Goal: Task Accomplishment & Management: Complete application form

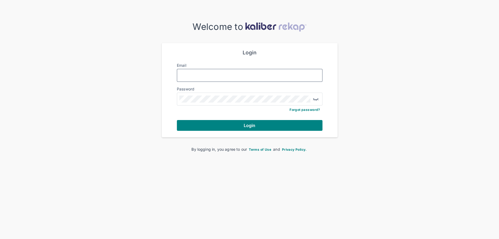
click at [220, 75] on input "Email" at bounding box center [249, 75] width 141 height 7
type input "**********"
click at [246, 123] on span "Login" at bounding box center [250, 125] width 12 height 5
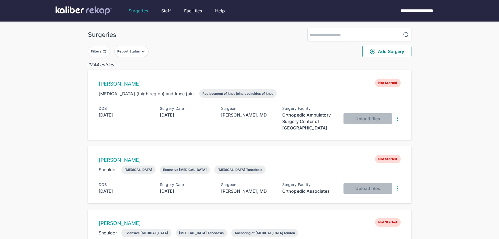
click at [108, 52] on button "Filters" at bounding box center [99, 51] width 22 height 11
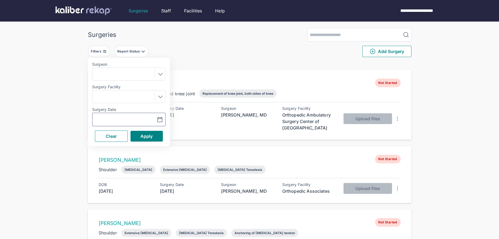
click at [161, 119] on icon "button" at bounding box center [160, 120] width 6 height 6
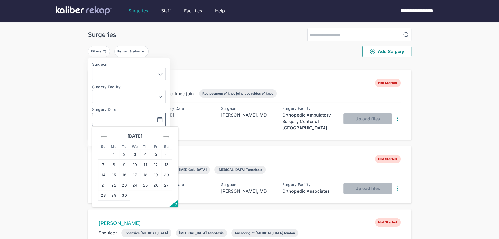
click at [135, 187] on td "24" at bounding box center [135, 185] width 11 height 10
type input "**********"
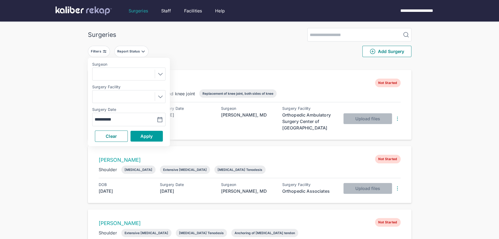
click at [146, 137] on span "Apply" at bounding box center [146, 136] width 12 height 5
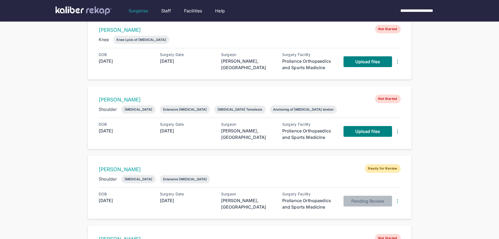
scroll to position [191, 0]
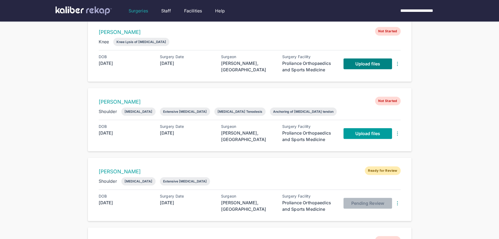
click at [356, 133] on span "Upload files" at bounding box center [367, 133] width 25 height 5
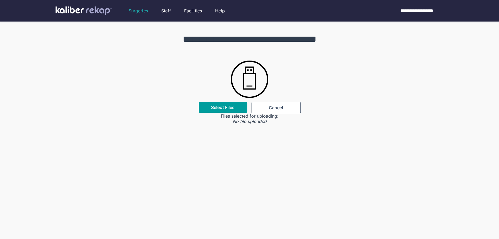
click at [213, 108] on label "Select Files" at bounding box center [222, 107] width 23 height 5
click at [0, 0] on input "Select Files" at bounding box center [0, 0] width 0 height 0
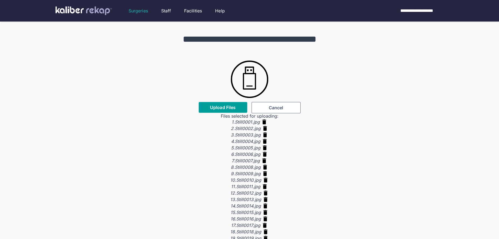
click at [224, 108] on span "Upload Files" at bounding box center [223, 107] width 26 height 5
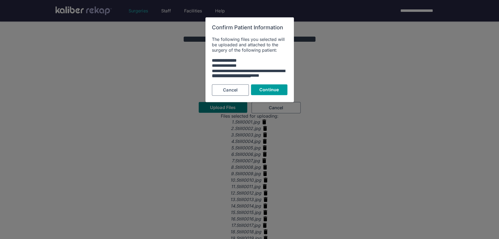
click at [273, 89] on span "Continue" at bounding box center [268, 89] width 19 height 5
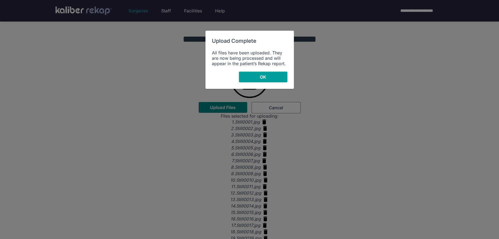
click at [251, 79] on button "OK" at bounding box center [263, 77] width 49 height 11
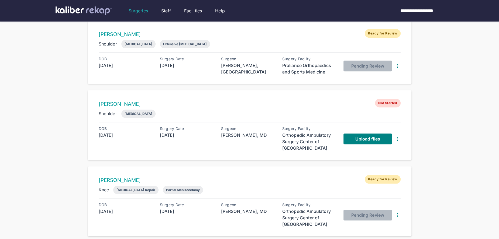
scroll to position [329, 0]
click at [358, 139] on link "Upload files" at bounding box center [368, 138] width 49 height 11
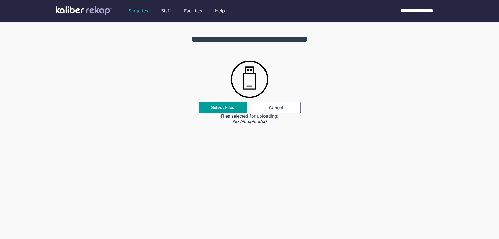
click at [225, 111] on div "Select Files" at bounding box center [223, 107] width 49 height 11
click at [223, 105] on label "Select Files" at bounding box center [222, 107] width 23 height 5
click at [0, 0] on input "Select Files" at bounding box center [0, 0] width 0 height 0
click at [212, 107] on label "Select Files" at bounding box center [222, 107] width 23 height 5
click at [0, 0] on input "Select Files" at bounding box center [0, 0] width 0 height 0
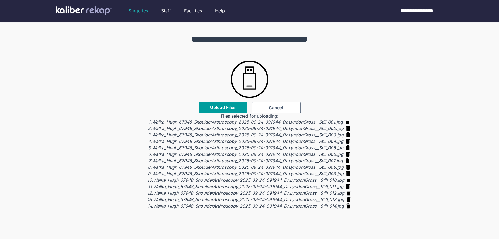
click at [226, 111] on button "Upload Files" at bounding box center [223, 107] width 49 height 11
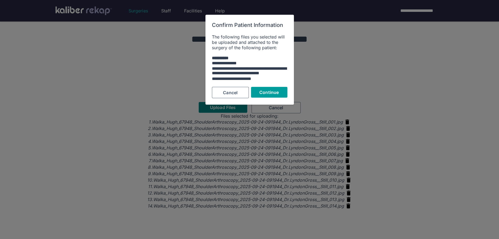
click at [263, 92] on span "Continue" at bounding box center [268, 92] width 19 height 5
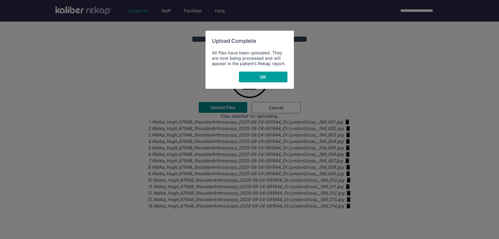
click at [268, 78] on button "OK" at bounding box center [263, 77] width 49 height 11
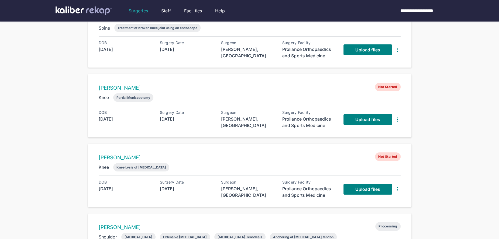
scroll to position [43, 0]
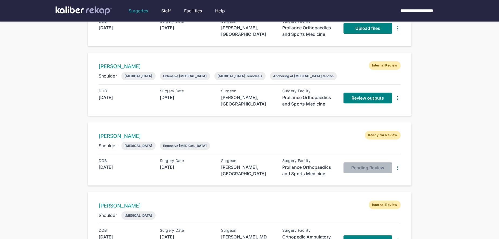
scroll to position [227, 0]
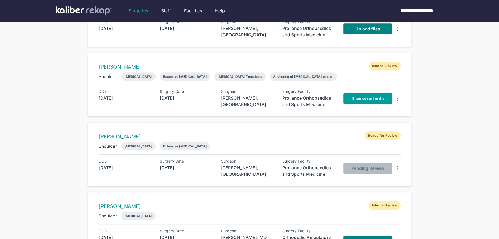
click at [358, 99] on span "Review outputs" at bounding box center [367, 98] width 32 height 5
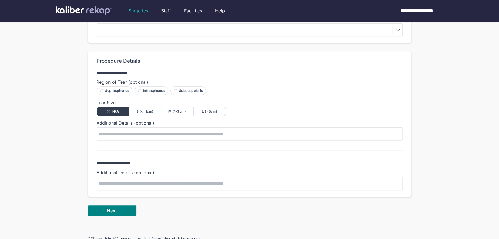
scroll to position [316, 0]
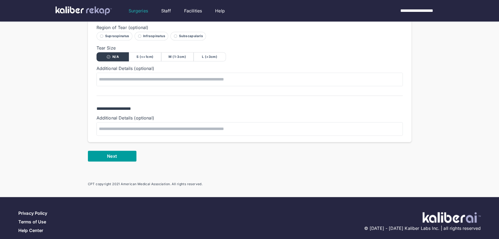
click at [113, 153] on button "Next" at bounding box center [112, 156] width 49 height 11
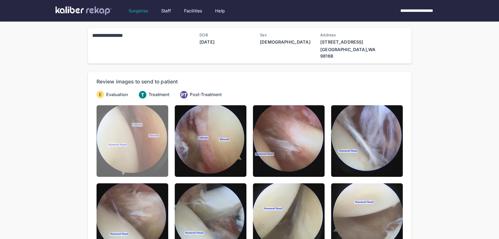
click at [116, 154] on img at bounding box center [133, 141] width 72 height 72
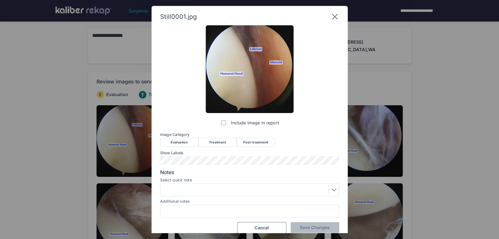
click at [179, 142] on div "Evaluation" at bounding box center [179, 142] width 38 height 9
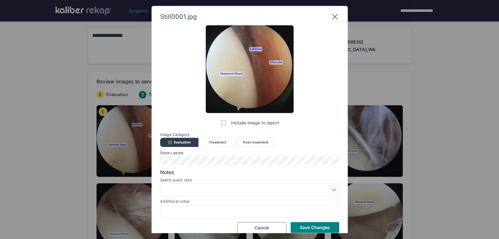
scroll to position [6, 0]
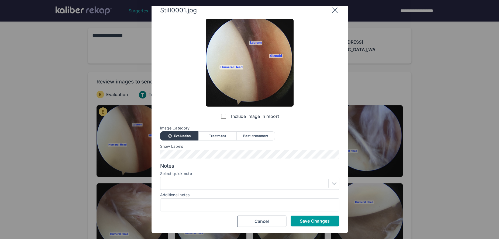
click at [301, 219] on span "Save Changes" at bounding box center [315, 221] width 30 height 5
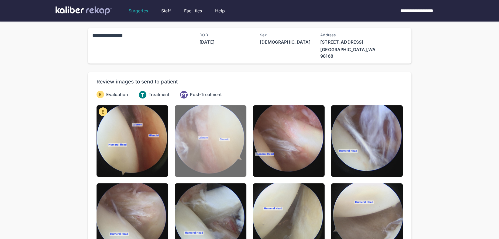
click at [214, 157] on img at bounding box center [211, 141] width 72 height 72
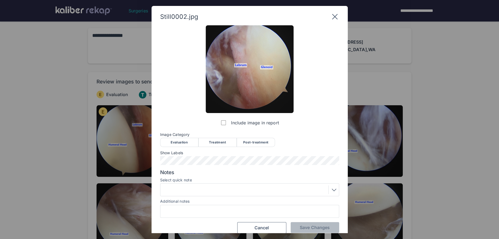
click at [174, 141] on div "Evaluation" at bounding box center [179, 142] width 38 height 9
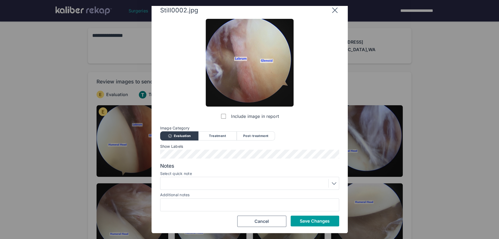
click at [308, 223] on span "Save Changes" at bounding box center [315, 221] width 30 height 5
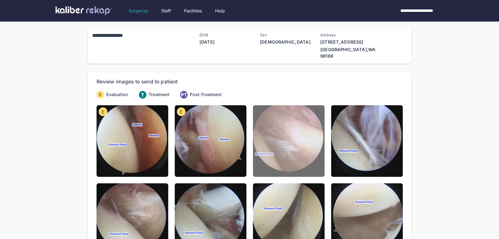
click at [290, 157] on img at bounding box center [289, 141] width 72 height 72
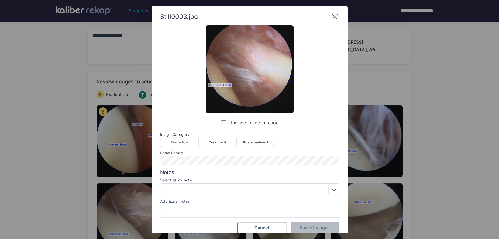
drag, startPoint x: 177, startPoint y: 143, endPoint x: 179, endPoint y: 154, distance: 11.5
click at [177, 143] on div "Evaluation" at bounding box center [179, 142] width 38 height 9
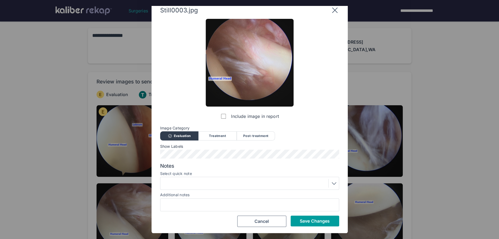
click at [302, 221] on span "Save Changes" at bounding box center [315, 221] width 30 height 5
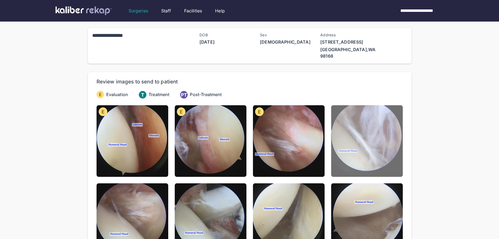
click at [353, 152] on img at bounding box center [367, 141] width 72 height 72
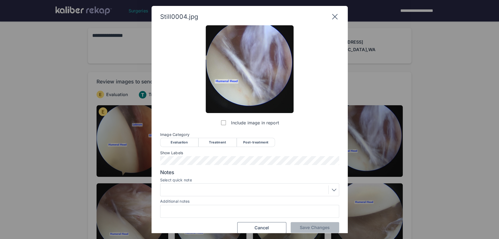
drag, startPoint x: 187, startPoint y: 143, endPoint x: 197, endPoint y: 152, distance: 13.4
click at [187, 143] on div "Evaluation" at bounding box center [179, 142] width 38 height 9
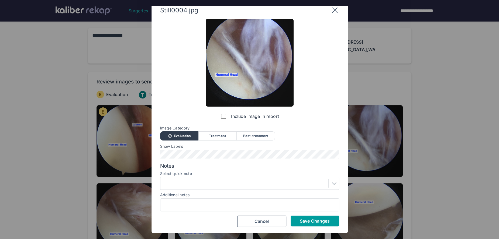
click at [297, 225] on button "Save Changes" at bounding box center [315, 221] width 49 height 11
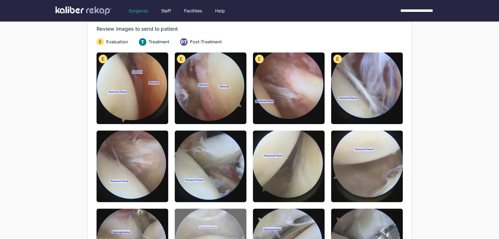
scroll to position [63, 0]
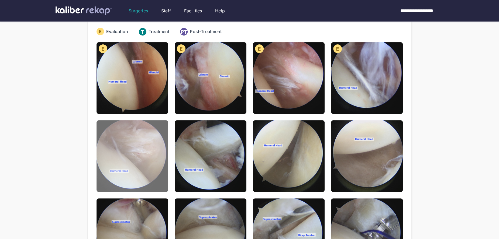
click at [142, 170] on img at bounding box center [133, 157] width 72 height 72
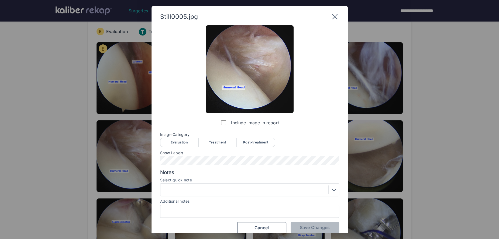
click at [174, 144] on div "Evaluation" at bounding box center [179, 142] width 38 height 9
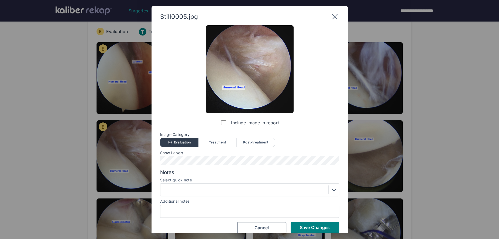
scroll to position [6, 0]
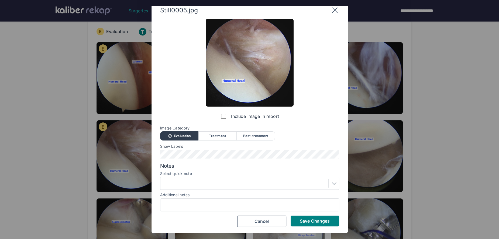
drag, startPoint x: 306, startPoint y: 220, endPoint x: 289, endPoint y: 207, distance: 21.6
click at [306, 220] on span "Save Changes" at bounding box center [315, 221] width 30 height 5
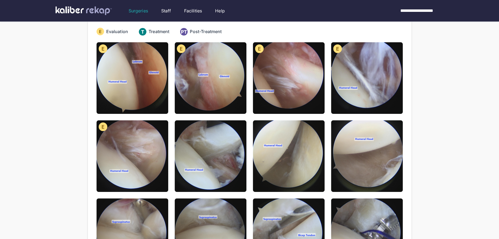
drag, startPoint x: 205, startPoint y: 155, endPoint x: 181, endPoint y: 152, distance: 23.9
click at [205, 155] on img at bounding box center [211, 157] width 72 height 72
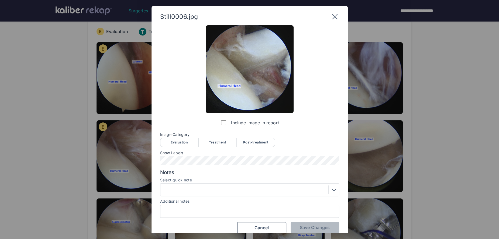
click at [171, 143] on div "Evaluation" at bounding box center [179, 142] width 38 height 9
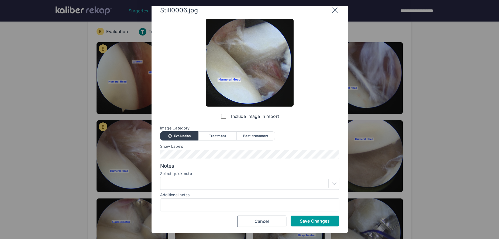
click at [304, 220] on span "Save Changes" at bounding box center [315, 221] width 30 height 5
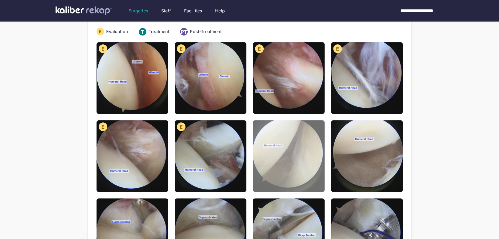
click at [301, 162] on img at bounding box center [289, 157] width 72 height 72
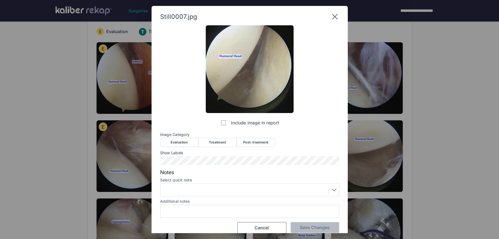
drag, startPoint x: 189, startPoint y: 142, endPoint x: 297, endPoint y: 208, distance: 126.8
click at [189, 142] on div "Evaluation" at bounding box center [179, 142] width 38 height 9
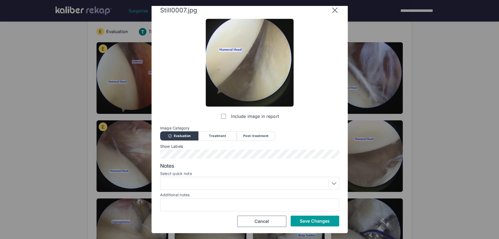
click at [306, 223] on span "Save Changes" at bounding box center [315, 221] width 30 height 5
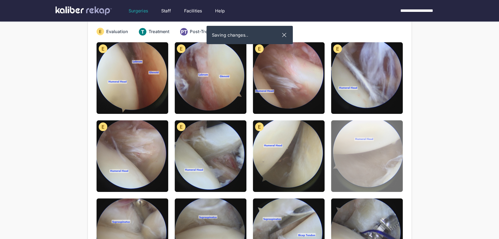
click at [375, 179] on img at bounding box center [367, 157] width 72 height 72
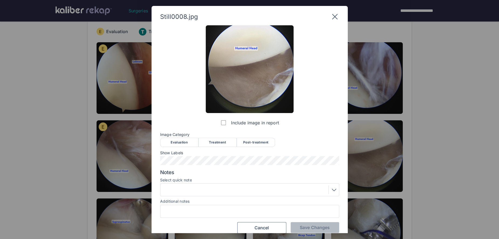
click at [187, 144] on div "Evaluation" at bounding box center [179, 142] width 38 height 9
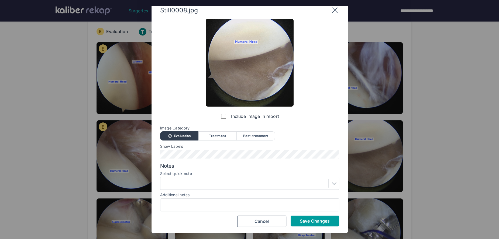
click at [331, 223] on button "Save Changes" at bounding box center [315, 221] width 49 height 11
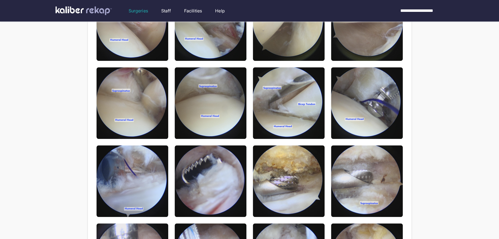
scroll to position [97, 0]
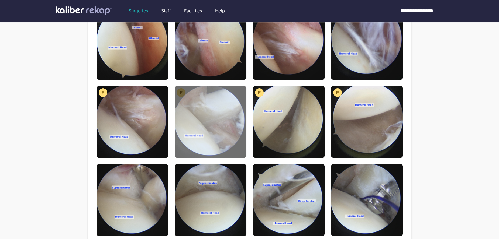
click at [217, 145] on img at bounding box center [211, 122] width 72 height 72
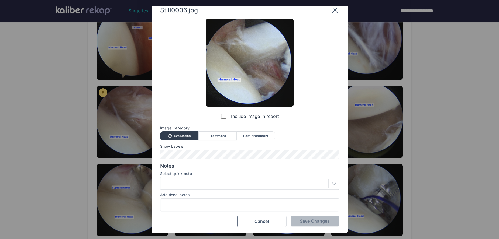
click at [208, 181] on div at bounding box center [249, 183] width 175 height 9
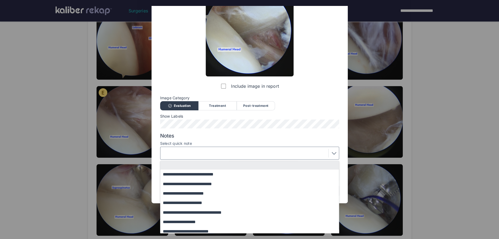
scroll to position [39, 0]
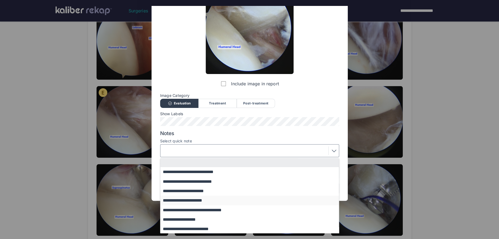
click at [199, 200] on button "**********" at bounding box center [252, 200] width 184 height 9
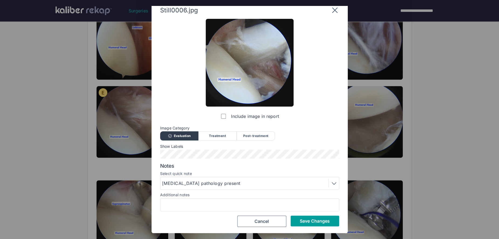
click at [307, 222] on span "Save Changes" at bounding box center [315, 221] width 30 height 5
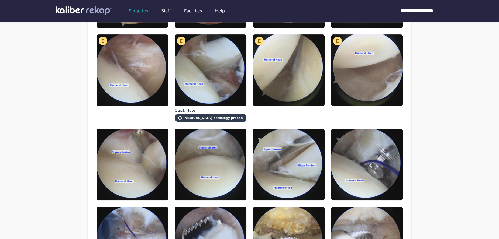
scroll to position [149, 0]
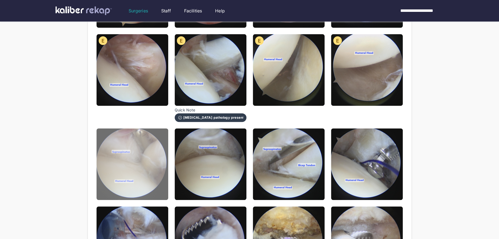
click at [134, 161] on img at bounding box center [133, 165] width 72 height 72
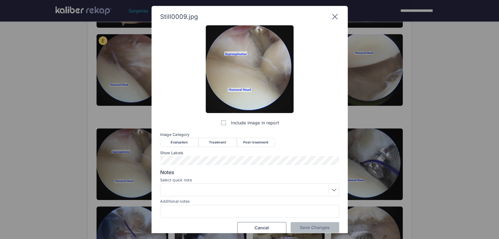
click at [176, 141] on div "Evaluation" at bounding box center [179, 142] width 38 height 9
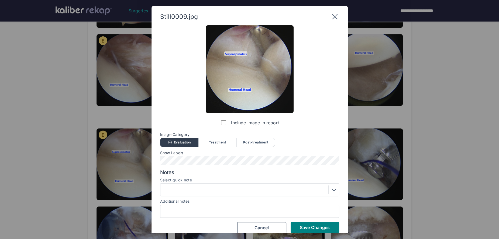
scroll to position [6, 0]
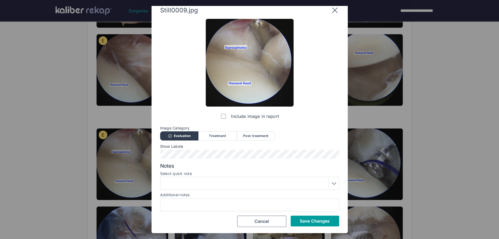
click at [303, 221] on span "Save Changes" at bounding box center [315, 221] width 30 height 5
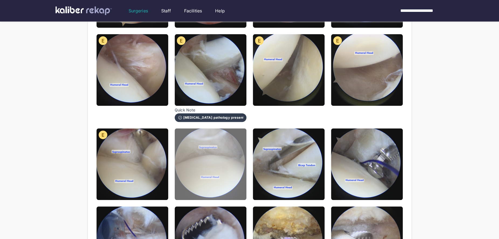
click at [217, 173] on img at bounding box center [211, 165] width 72 height 72
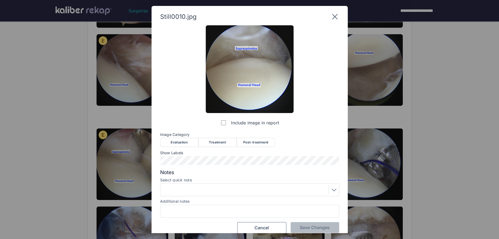
click at [177, 142] on div "Evaluation" at bounding box center [179, 142] width 38 height 9
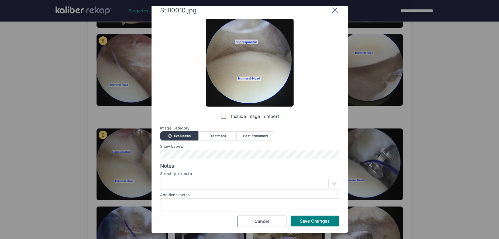
drag, startPoint x: 305, startPoint y: 226, endPoint x: 310, endPoint y: 190, distance: 35.9
click at [307, 224] on button "Save Changes" at bounding box center [315, 221] width 49 height 11
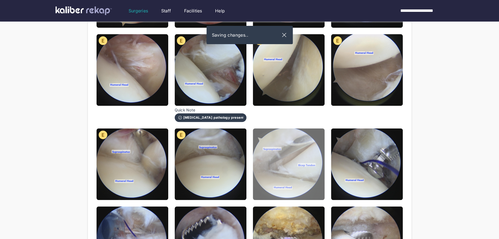
click at [306, 171] on img at bounding box center [289, 165] width 72 height 72
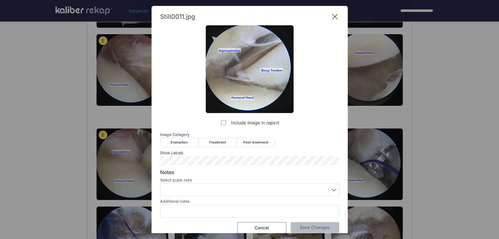
drag, startPoint x: 210, startPoint y: 144, endPoint x: 218, endPoint y: 148, distance: 9.2
click at [211, 144] on div "Treatment" at bounding box center [217, 142] width 38 height 9
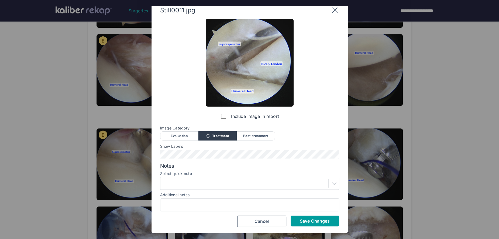
click at [302, 222] on span "Save Changes" at bounding box center [315, 221] width 30 height 5
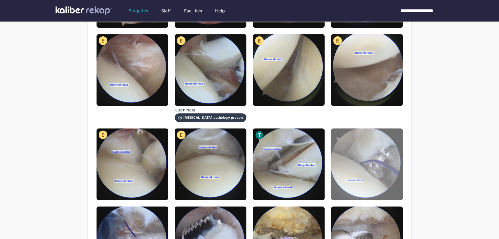
click at [354, 184] on img at bounding box center [367, 165] width 72 height 72
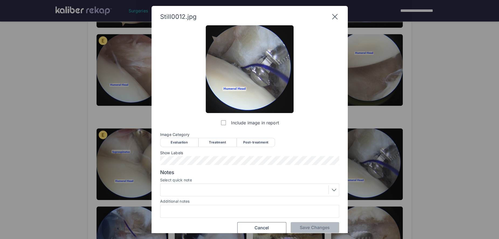
click at [224, 142] on div "Treatment" at bounding box center [217, 142] width 38 height 9
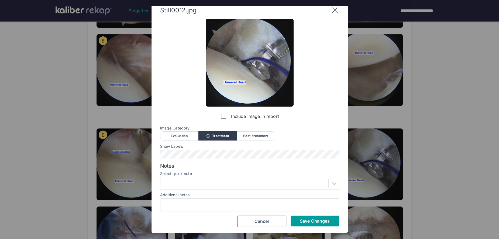
click at [303, 224] on button "Save Changes" at bounding box center [315, 221] width 49 height 11
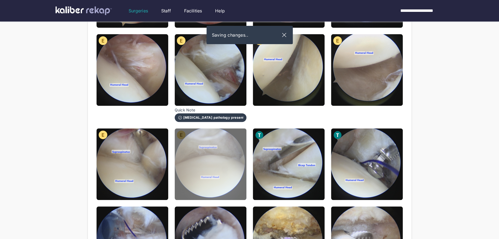
scroll to position [225, 0]
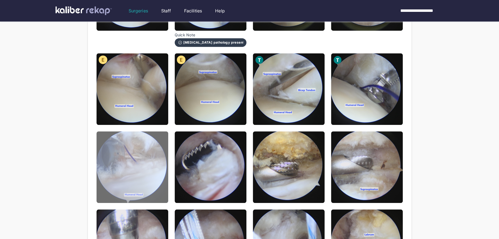
click at [162, 166] on img at bounding box center [133, 168] width 72 height 72
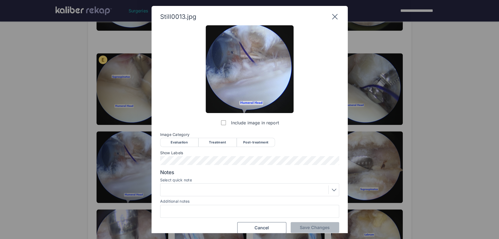
click at [215, 144] on div "Treatment" at bounding box center [217, 142] width 38 height 9
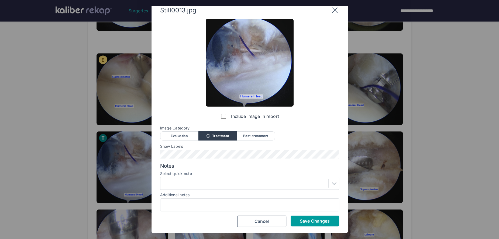
click at [323, 224] on span "Save Changes" at bounding box center [315, 221] width 30 height 5
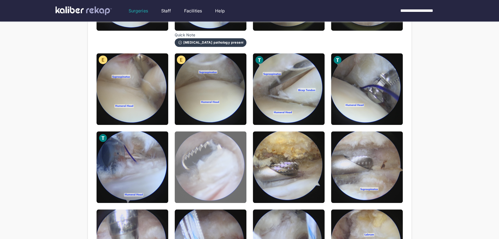
click at [218, 184] on img at bounding box center [211, 168] width 72 height 72
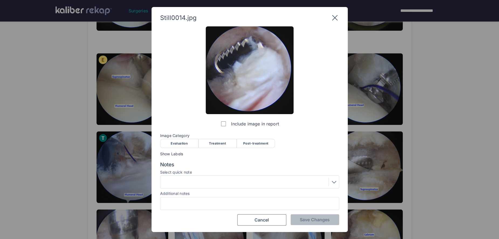
click at [220, 145] on div "Treatment" at bounding box center [217, 143] width 38 height 9
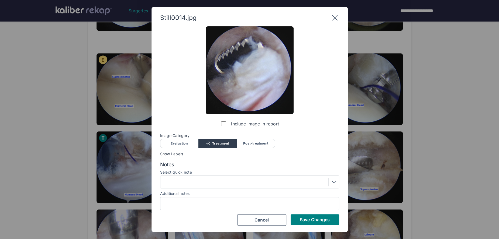
click at [198, 185] on div at bounding box center [249, 182] width 175 height 9
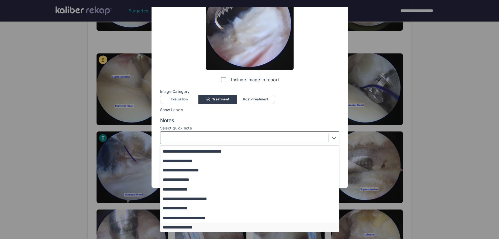
scroll to position [65, 0]
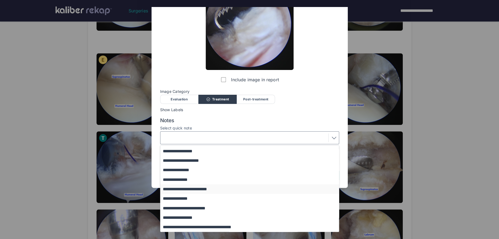
click at [206, 191] on button "**********" at bounding box center [252, 189] width 184 height 9
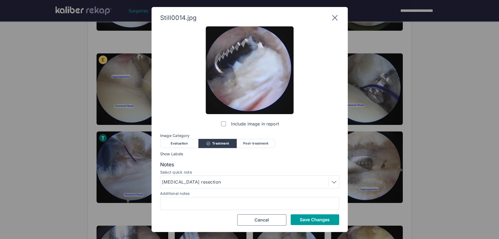
click at [304, 223] on button "Save Changes" at bounding box center [315, 220] width 49 height 11
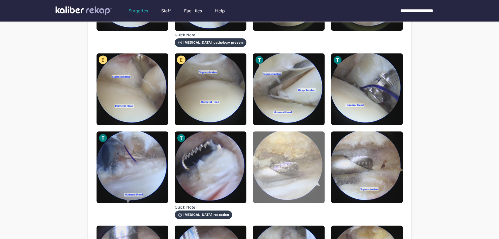
click at [283, 179] on img at bounding box center [289, 168] width 72 height 72
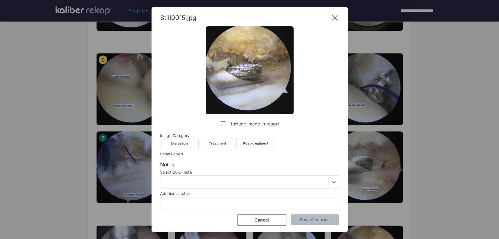
click at [186, 147] on div "Evaluation" at bounding box center [179, 143] width 38 height 9
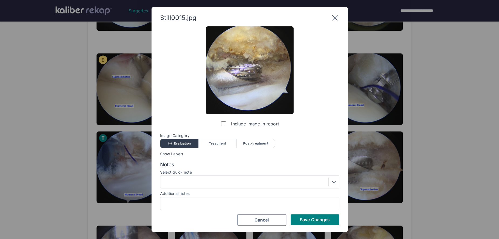
click at [198, 197] on div at bounding box center [249, 203] width 179 height 13
click at [195, 179] on div at bounding box center [249, 182] width 175 height 9
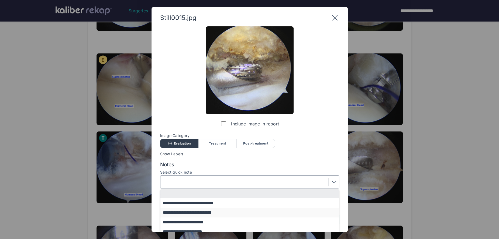
click at [212, 215] on button "**********" at bounding box center [252, 212] width 184 height 9
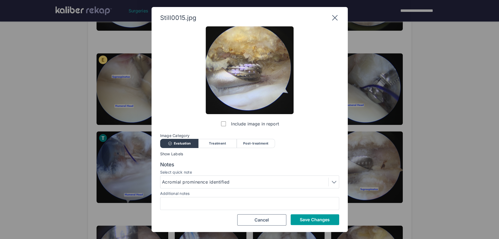
click at [301, 220] on span "Save Changes" at bounding box center [315, 219] width 30 height 5
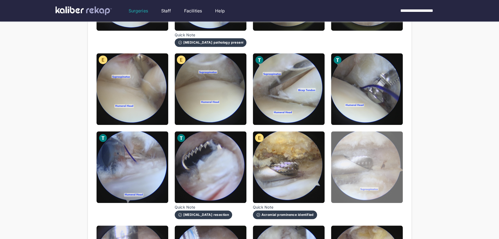
click at [382, 180] on img at bounding box center [367, 168] width 72 height 72
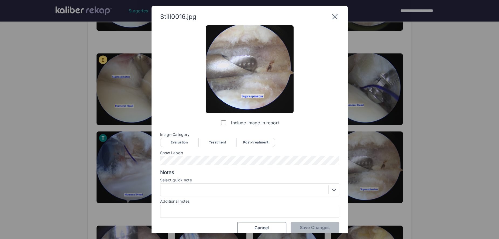
click at [220, 144] on div "Treatment" at bounding box center [217, 142] width 38 height 9
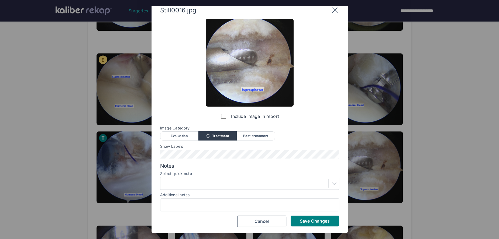
click at [218, 181] on div at bounding box center [249, 183] width 175 height 9
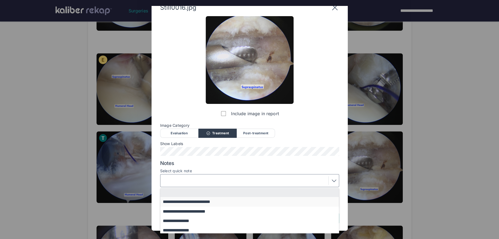
click at [220, 203] on button "**********" at bounding box center [252, 201] width 184 height 9
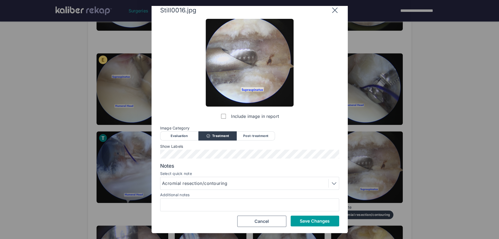
click at [300, 220] on span "Save Changes" at bounding box center [315, 221] width 30 height 5
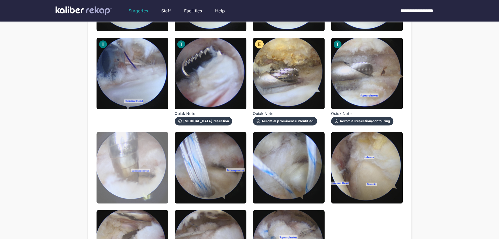
scroll to position [320, 0]
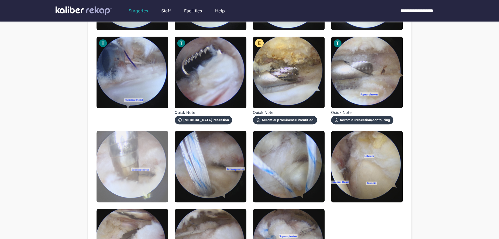
click at [143, 182] on img at bounding box center [133, 167] width 72 height 72
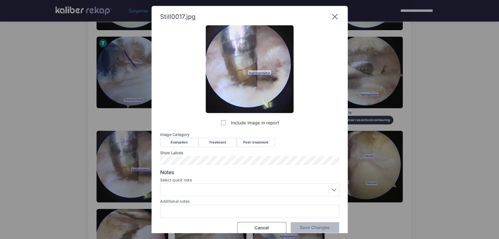
drag, startPoint x: 217, startPoint y: 143, endPoint x: 201, endPoint y: 153, distance: 18.8
click at [216, 143] on div "Treatment" at bounding box center [217, 142] width 38 height 9
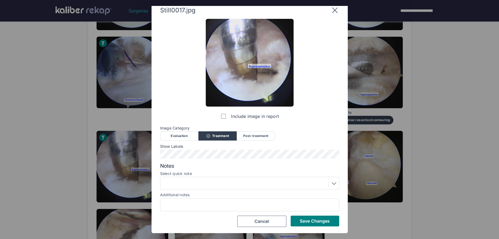
click at [212, 187] on div at bounding box center [249, 183] width 175 height 9
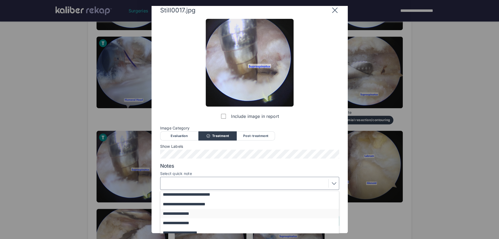
scroll to position [9, 0]
click at [196, 224] on button "**********" at bounding box center [252, 224] width 184 height 9
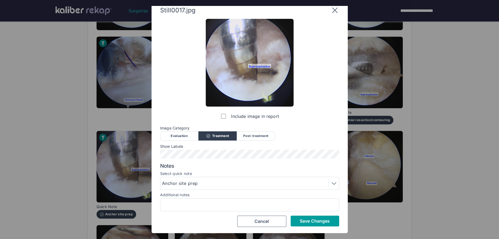
click at [328, 222] on span "Save Changes" at bounding box center [315, 221] width 30 height 5
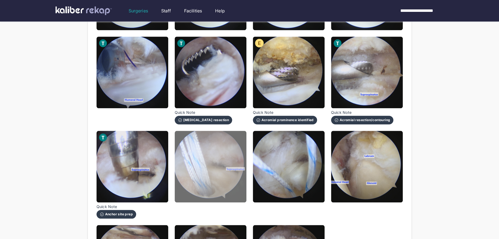
click at [227, 176] on img at bounding box center [211, 167] width 72 height 72
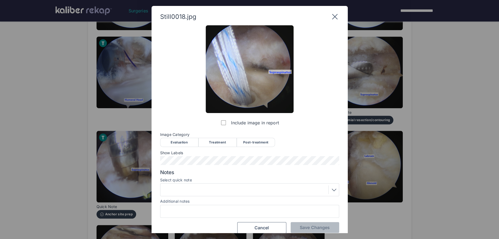
drag, startPoint x: 229, startPoint y: 140, endPoint x: 218, endPoint y: 154, distance: 17.9
click at [229, 140] on div "Treatment" at bounding box center [217, 142] width 38 height 9
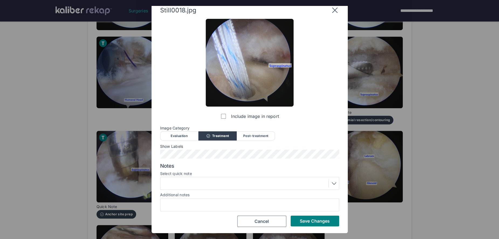
click at [300, 228] on div "Still0018.jpg Include image in report Image Category Evaluation Treatment Post-…" at bounding box center [250, 116] width 196 height 234
click at [300, 226] on button "Save Changes" at bounding box center [315, 221] width 49 height 11
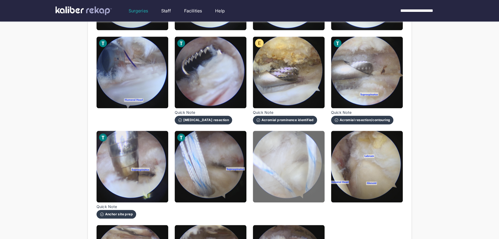
click at [292, 188] on img at bounding box center [289, 167] width 72 height 72
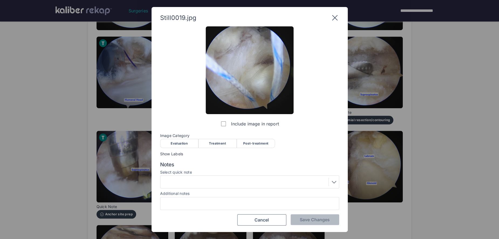
click at [227, 142] on div "Treatment" at bounding box center [217, 143] width 38 height 9
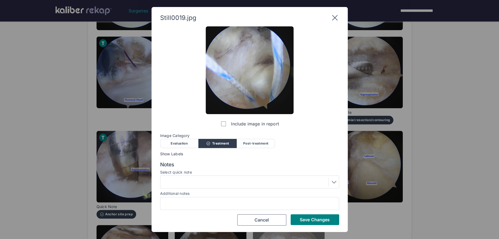
click at [310, 222] on span "Save Changes" at bounding box center [315, 219] width 30 height 5
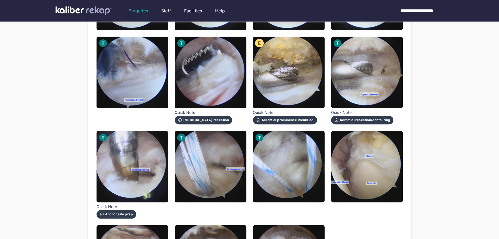
drag, startPoint x: 371, startPoint y: 168, endPoint x: 291, endPoint y: 167, distance: 79.6
click at [371, 168] on img at bounding box center [367, 167] width 72 height 72
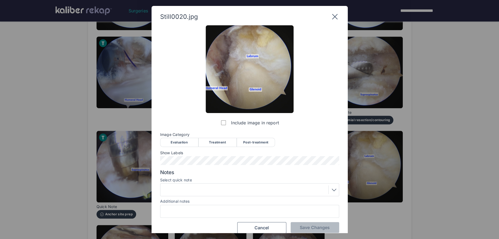
click at [251, 142] on div "Post-treatment" at bounding box center [256, 142] width 38 height 9
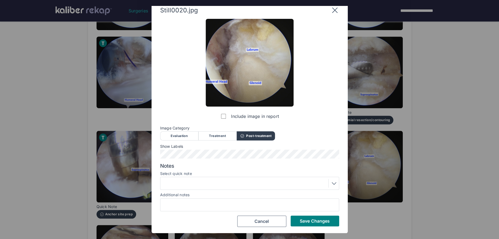
click at [206, 183] on div at bounding box center [249, 183] width 175 height 9
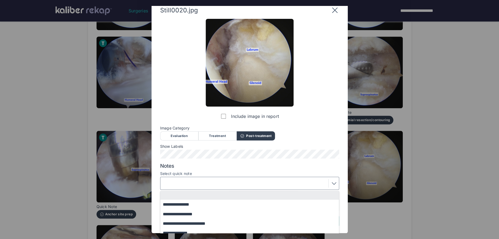
drag, startPoint x: 205, startPoint y: 222, endPoint x: 210, endPoint y: 223, distance: 4.6
click at [205, 222] on button "**********" at bounding box center [252, 223] width 184 height 9
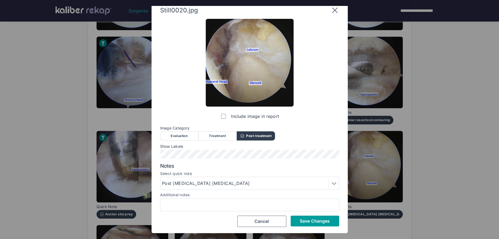
click at [296, 220] on button "Save Changes" at bounding box center [315, 221] width 49 height 11
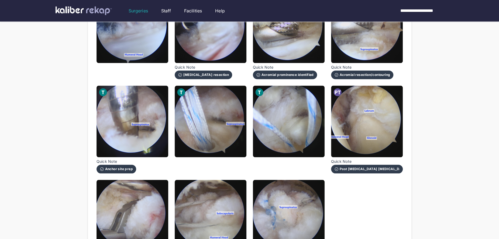
scroll to position [389, 0]
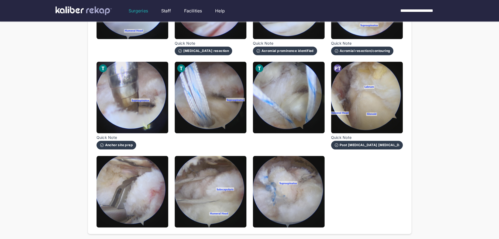
drag, startPoint x: 145, startPoint y: 208, endPoint x: 189, endPoint y: 163, distance: 62.9
click at [145, 208] on img at bounding box center [133, 192] width 72 height 72
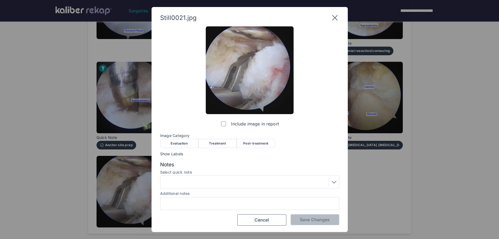
click at [214, 144] on div "Treatment" at bounding box center [217, 143] width 38 height 9
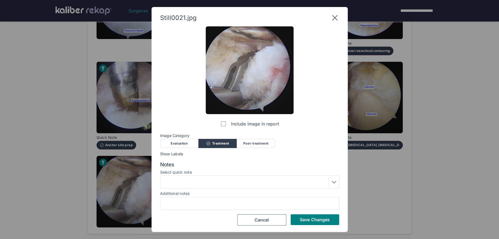
click at [189, 186] on div at bounding box center [249, 182] width 175 height 9
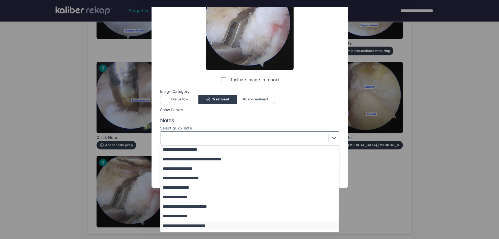
scroll to position [50, 0]
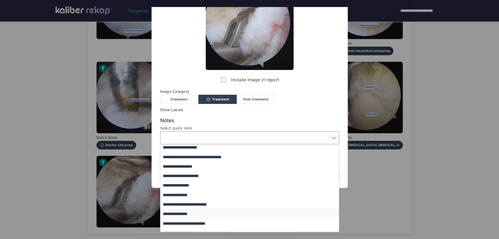
click at [188, 216] on button "**********" at bounding box center [252, 214] width 184 height 9
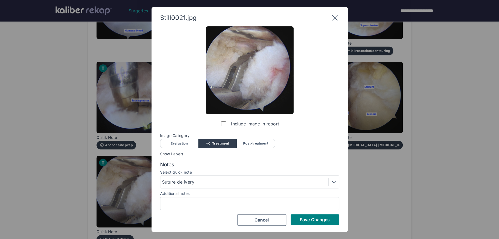
scroll to position [0, 0]
click at [307, 222] on span "Save Changes" at bounding box center [315, 219] width 30 height 5
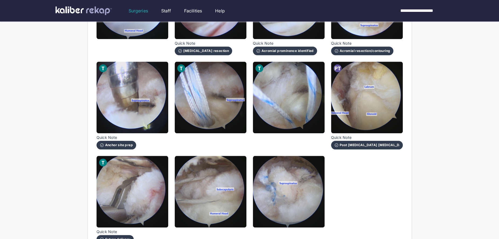
drag, startPoint x: 241, startPoint y: 198, endPoint x: 251, endPoint y: 172, distance: 27.8
click at [241, 198] on img at bounding box center [211, 192] width 72 height 72
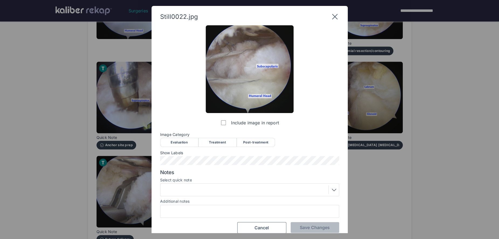
click at [220, 142] on div "Treatment" at bounding box center [217, 142] width 38 height 9
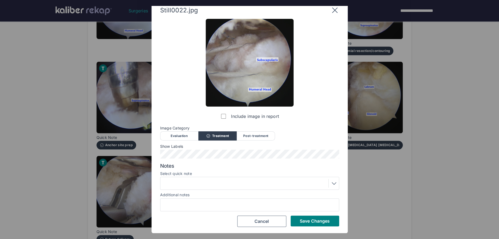
click at [245, 184] on div at bounding box center [249, 183] width 175 height 9
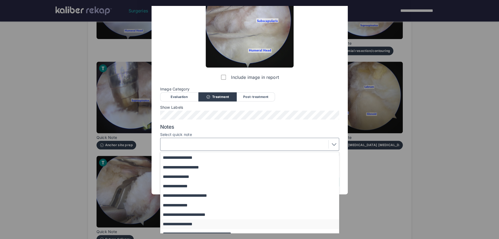
scroll to position [47, 0]
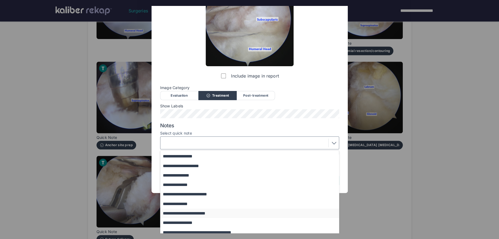
click at [203, 212] on button "**********" at bounding box center [252, 213] width 184 height 9
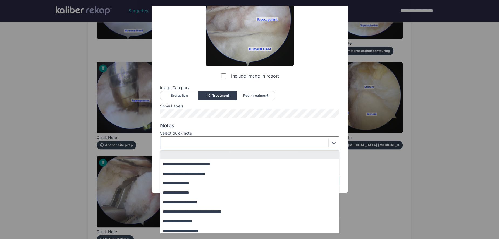
scroll to position [6, 0]
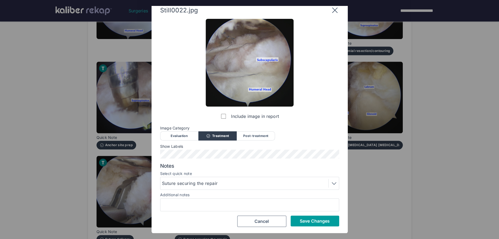
click at [292, 222] on button "Save Changes" at bounding box center [315, 221] width 49 height 11
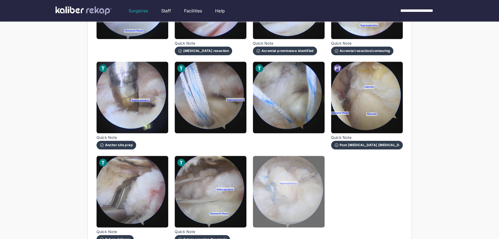
click at [309, 191] on img at bounding box center [289, 192] width 72 height 72
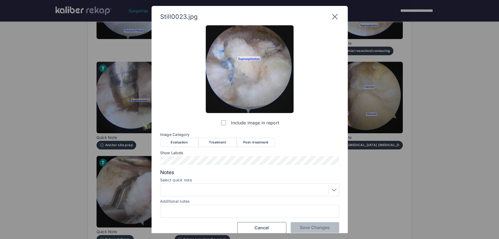
drag, startPoint x: 262, startPoint y: 143, endPoint x: 250, endPoint y: 144, distance: 12.2
click at [260, 143] on div "Post-treatment" at bounding box center [256, 142] width 38 height 9
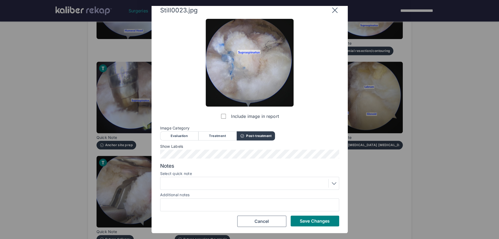
click at [190, 187] on div at bounding box center [249, 183] width 175 height 9
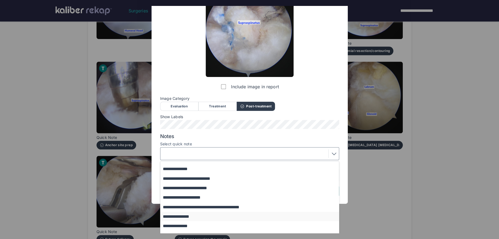
scroll to position [37, 0]
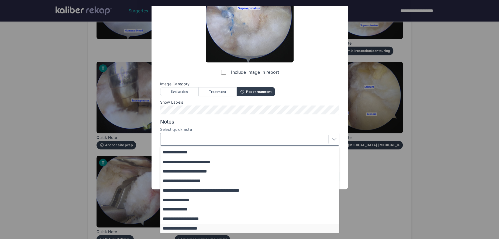
click at [188, 228] on button "**********" at bounding box center [252, 228] width 184 height 9
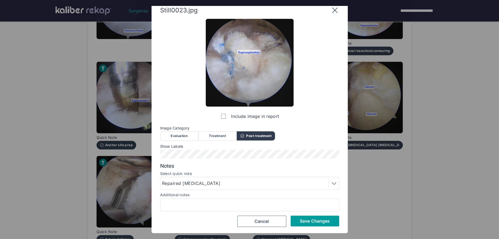
click at [316, 219] on span "Save Changes" at bounding box center [315, 221] width 30 height 5
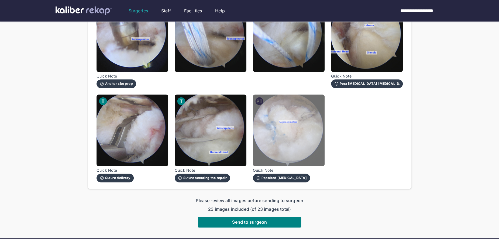
scroll to position [475, 0]
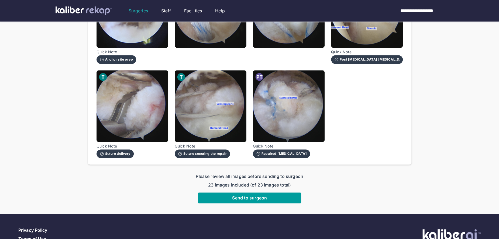
click at [251, 195] on button "Send to surgeon" at bounding box center [249, 198] width 103 height 11
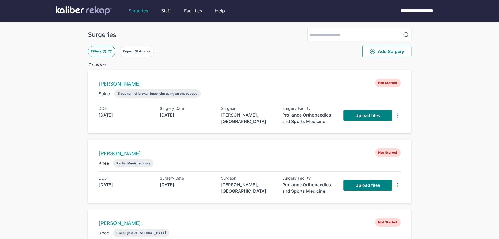
click at [131, 84] on link "[PERSON_NAME]" at bounding box center [120, 84] width 42 height 6
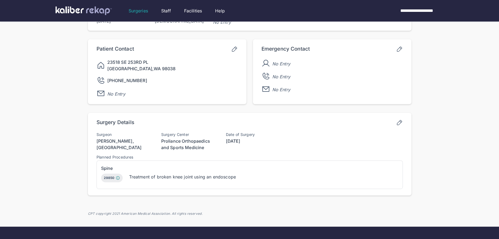
scroll to position [114, 0]
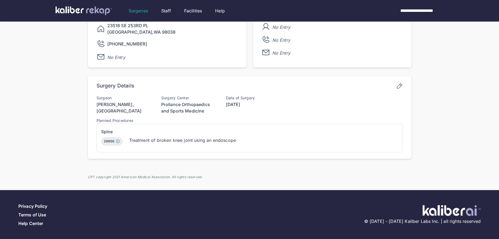
click at [394, 87] on div "Surgery Details" at bounding box center [250, 87] width 306 height 8
click at [398, 86] on icon at bounding box center [399, 86] width 7 height 7
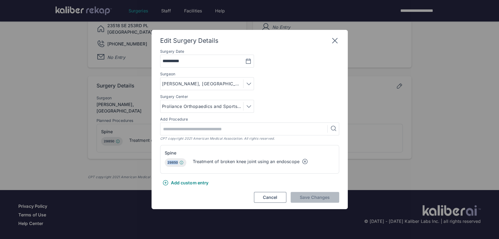
drag, startPoint x: 167, startPoint y: 163, endPoint x: 178, endPoint y: 163, distance: 11.1
click at [178, 163] on div "29850 Arthroscopically aided treatment of intercondylar spine(s) and/or tuberos…" at bounding box center [176, 163] width 22 height 9
copy div "29850"
click at [18, 65] on div "**********" at bounding box center [249, 119] width 499 height 239
click at [305, 163] on icon at bounding box center [305, 162] width 6 height 6
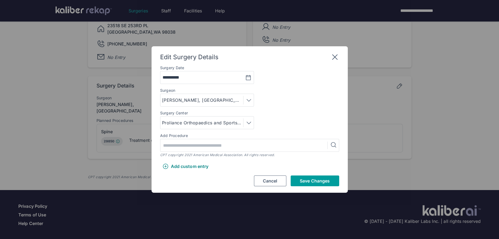
click at [312, 184] on button "Save Changes" at bounding box center [315, 181] width 49 height 11
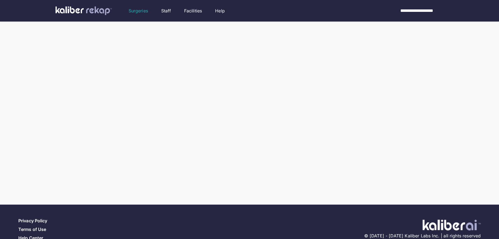
scroll to position [94, 0]
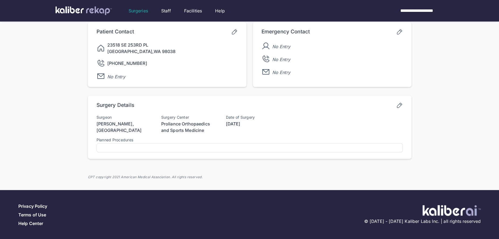
click at [397, 104] on icon at bounding box center [399, 105] width 7 height 7
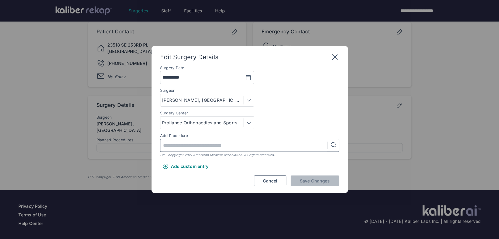
click at [183, 148] on input "text" at bounding box center [245, 145] width 165 height 12
paste input "*****"
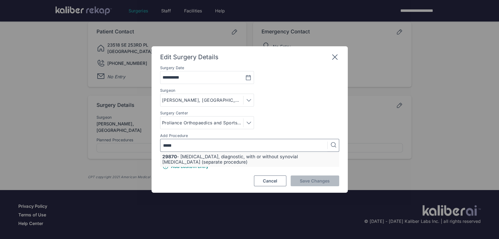
type input "*****"
click at [189, 157] on div "29870 - [MEDICAL_DATA], diagnostic, with or without synovial [MEDICAL_DATA] (se…" at bounding box center [249, 159] width 175 height 11
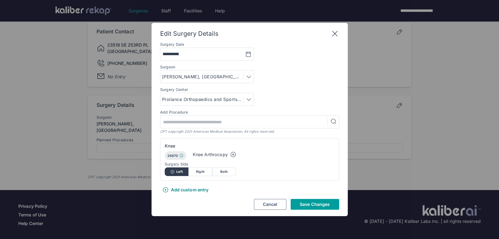
click at [319, 207] on span "Save Changes" at bounding box center [315, 204] width 30 height 5
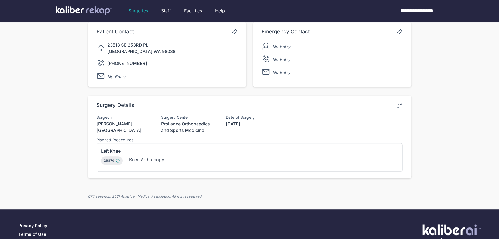
click at [400, 105] on icon at bounding box center [399, 105] width 7 height 7
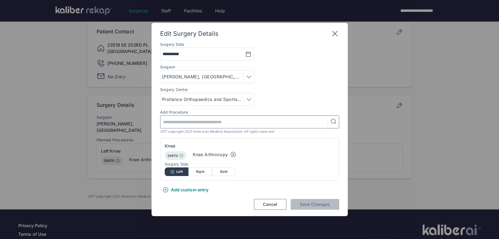
click at [202, 124] on input "text" at bounding box center [245, 122] width 165 height 12
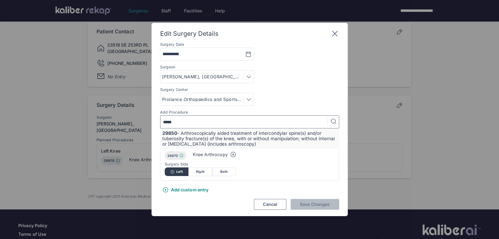
type input "*****"
click at [222, 136] on div "29850 - Arthroscopically aided treatment of intercondylar spine(s) and/or tuber…" at bounding box center [249, 139] width 175 height 16
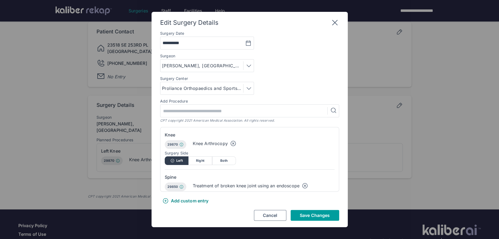
click at [322, 215] on span "Save Changes" at bounding box center [315, 215] width 30 height 5
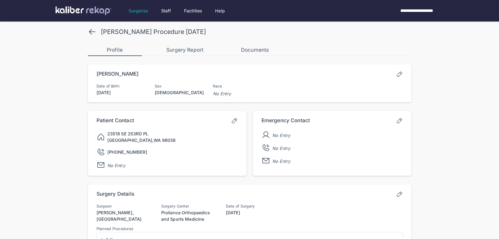
scroll to position [0, 0]
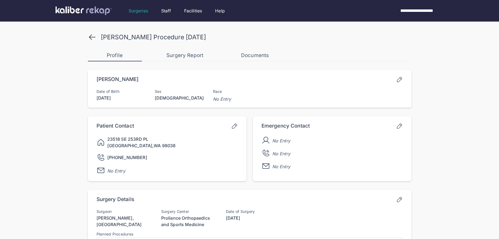
click at [91, 34] on icon at bounding box center [92, 37] width 9 height 9
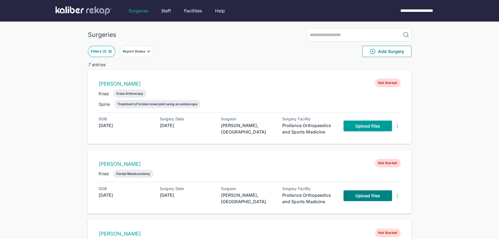
click at [368, 130] on link "Upload files" at bounding box center [368, 126] width 49 height 11
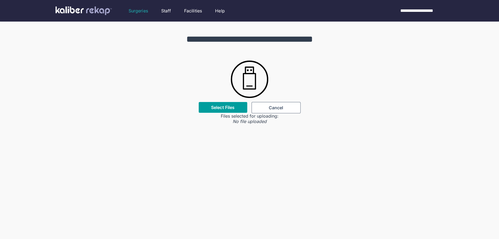
click at [228, 109] on label "Select Files" at bounding box center [222, 107] width 23 height 5
click at [0, 0] on input "Select Files" at bounding box center [0, 0] width 0 height 0
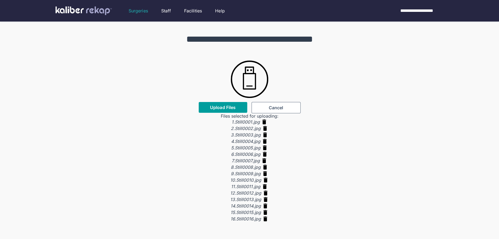
click at [217, 108] on span "Upload Files" at bounding box center [223, 107] width 26 height 5
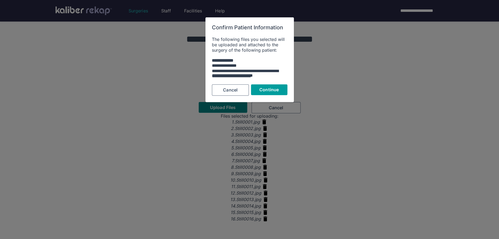
click at [262, 92] on span "Continue" at bounding box center [268, 89] width 19 height 5
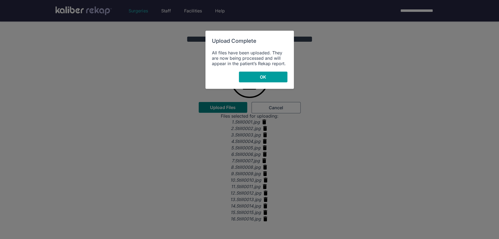
click at [260, 77] on span "OK" at bounding box center [263, 76] width 6 height 5
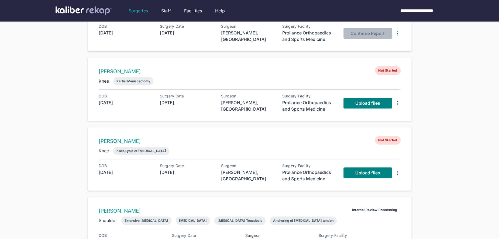
scroll to position [93, 0]
